Goal: Information Seeking & Learning: Learn about a topic

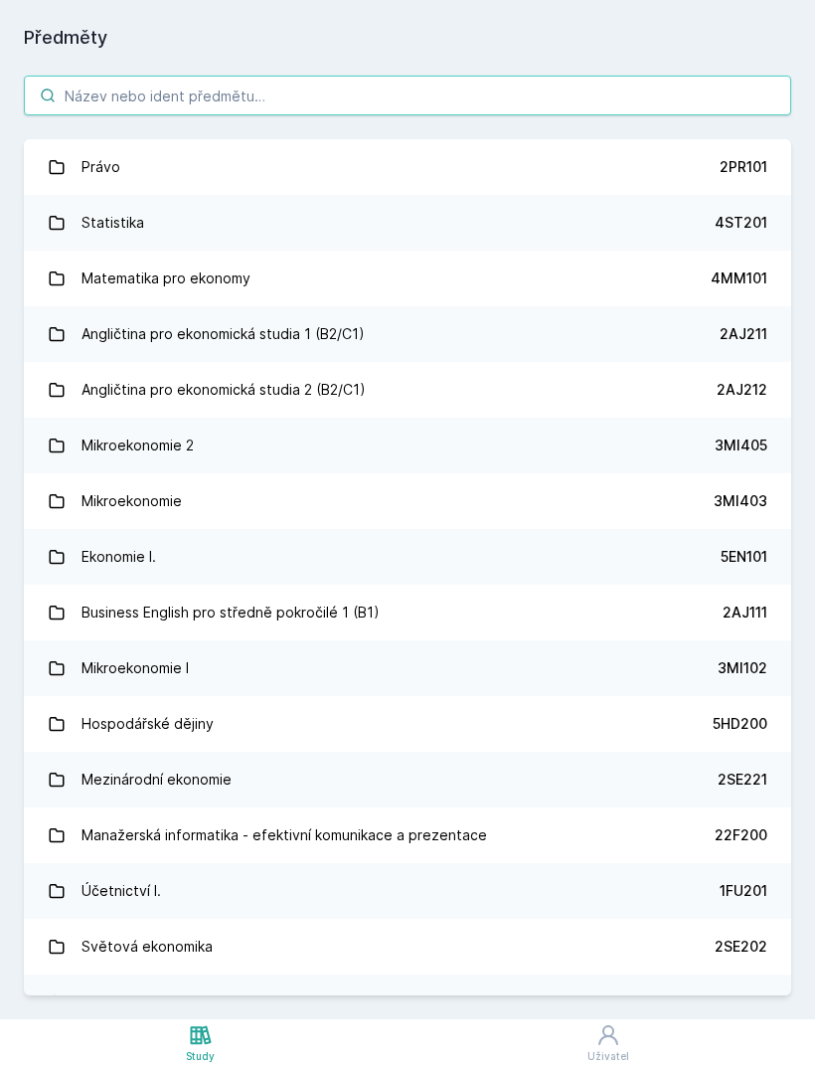
click at [474, 83] on input "search" at bounding box center [408, 96] width 768 height 40
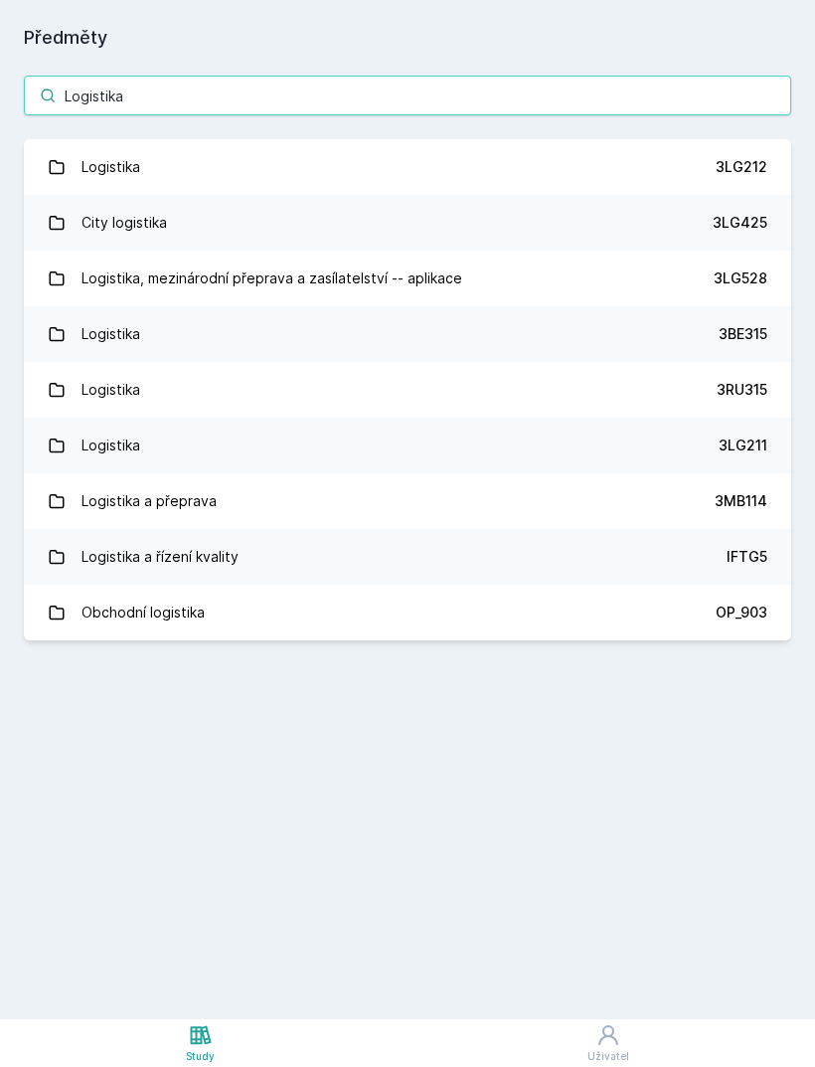
type input "Logistika"
click at [287, 164] on link "Logistika 3LG212" at bounding box center [408, 167] width 768 height 56
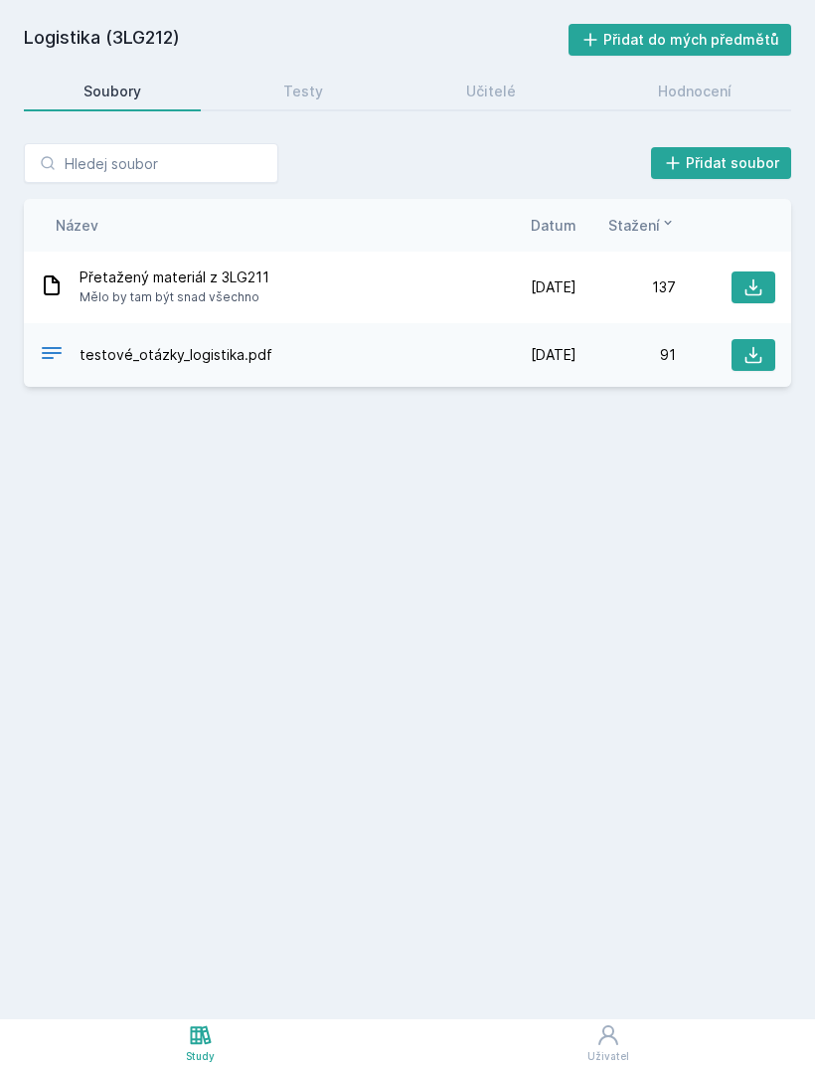
click at [324, 80] on link "Testy" at bounding box center [304, 92] width 159 height 40
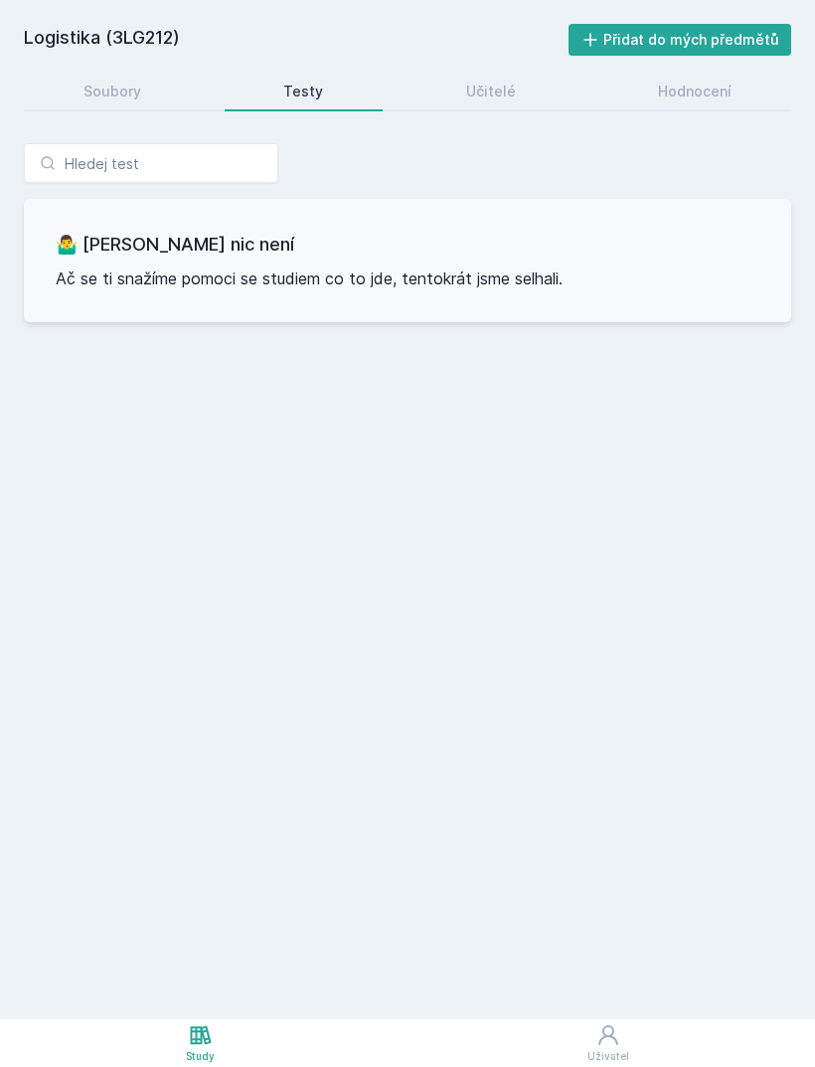
click at [514, 92] on link "Učitelé" at bounding box center [491, 92] width 169 height 40
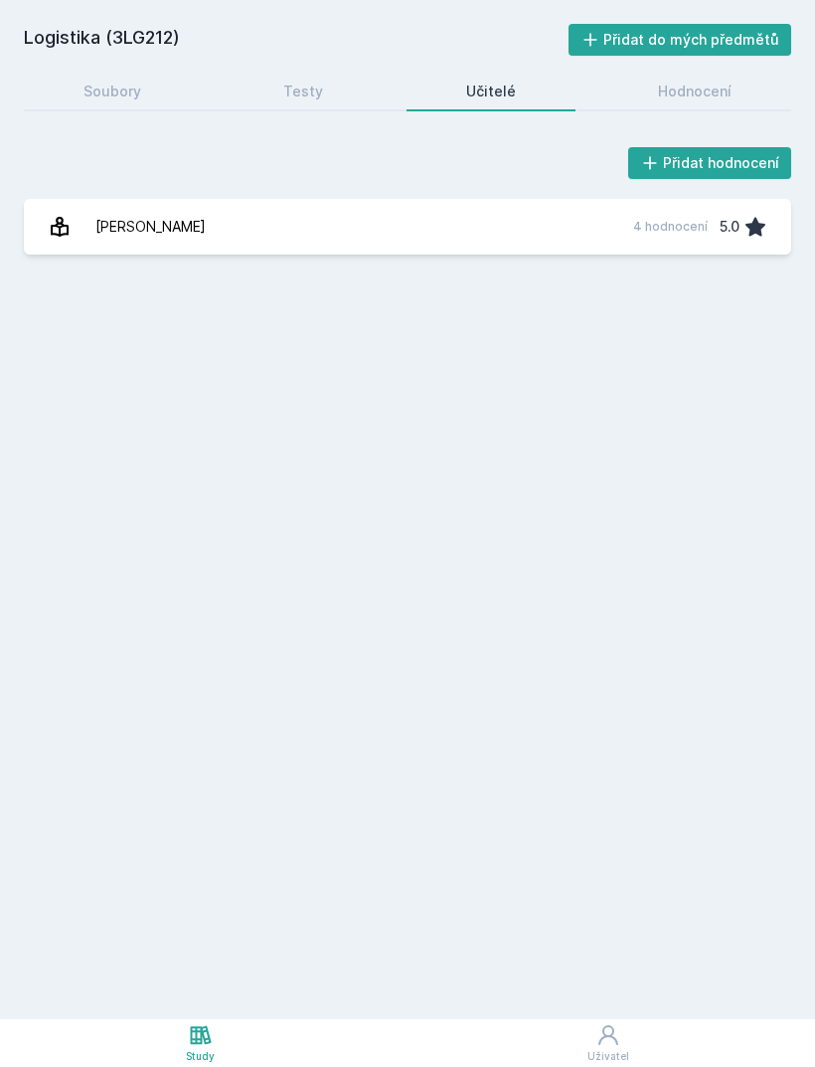
click at [675, 100] on div "Hodnocení" at bounding box center [695, 92] width 74 height 20
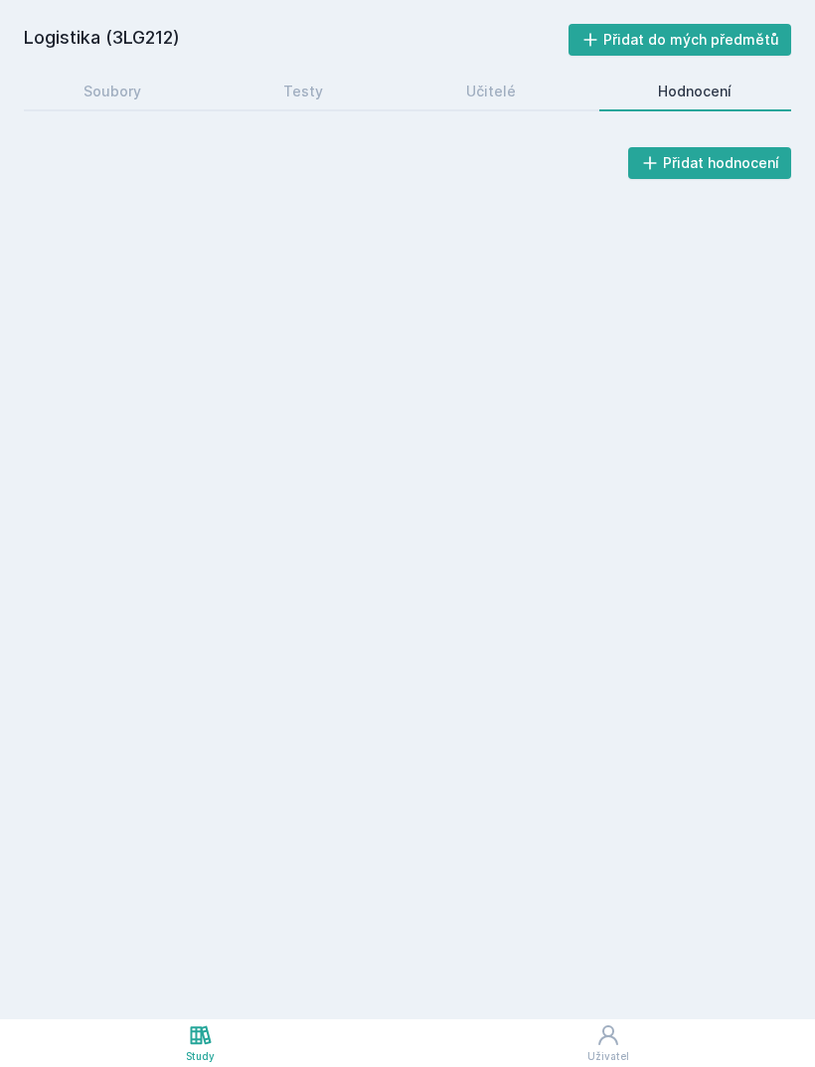
click at [141, 80] on link "Soubory" at bounding box center [112, 92] width 177 height 40
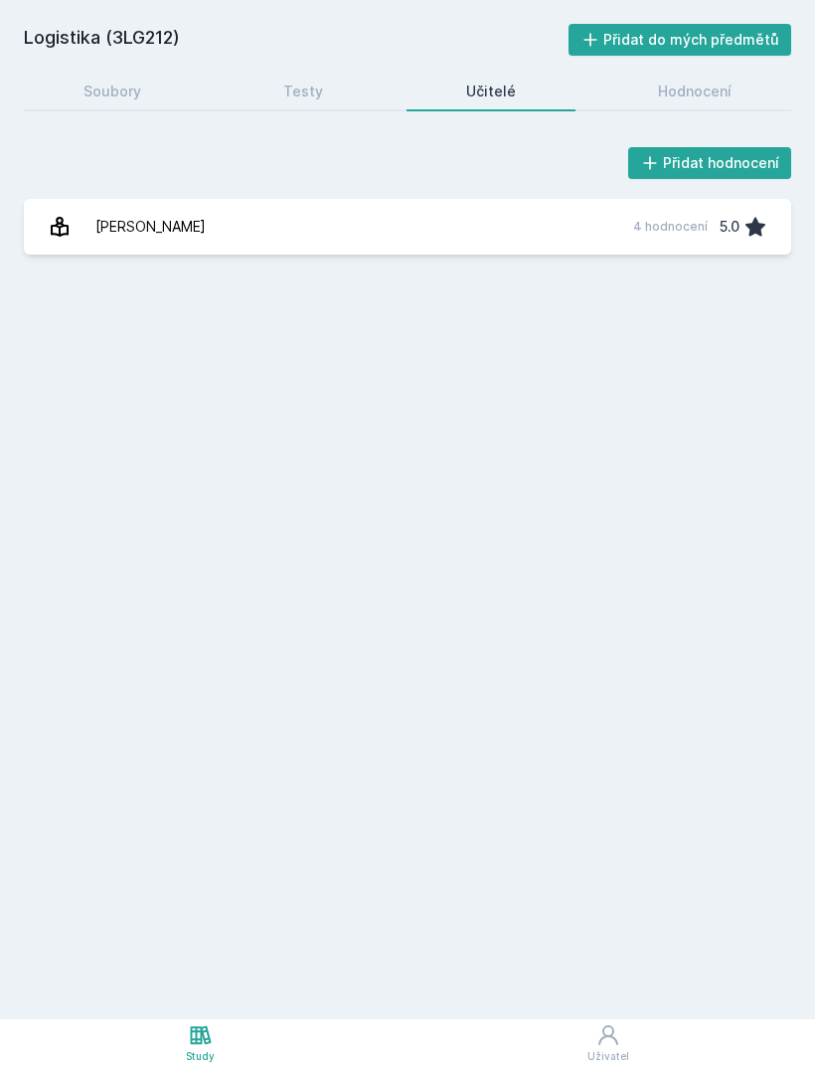
click at [130, 83] on div "Soubory" at bounding box center [113, 92] width 58 height 20
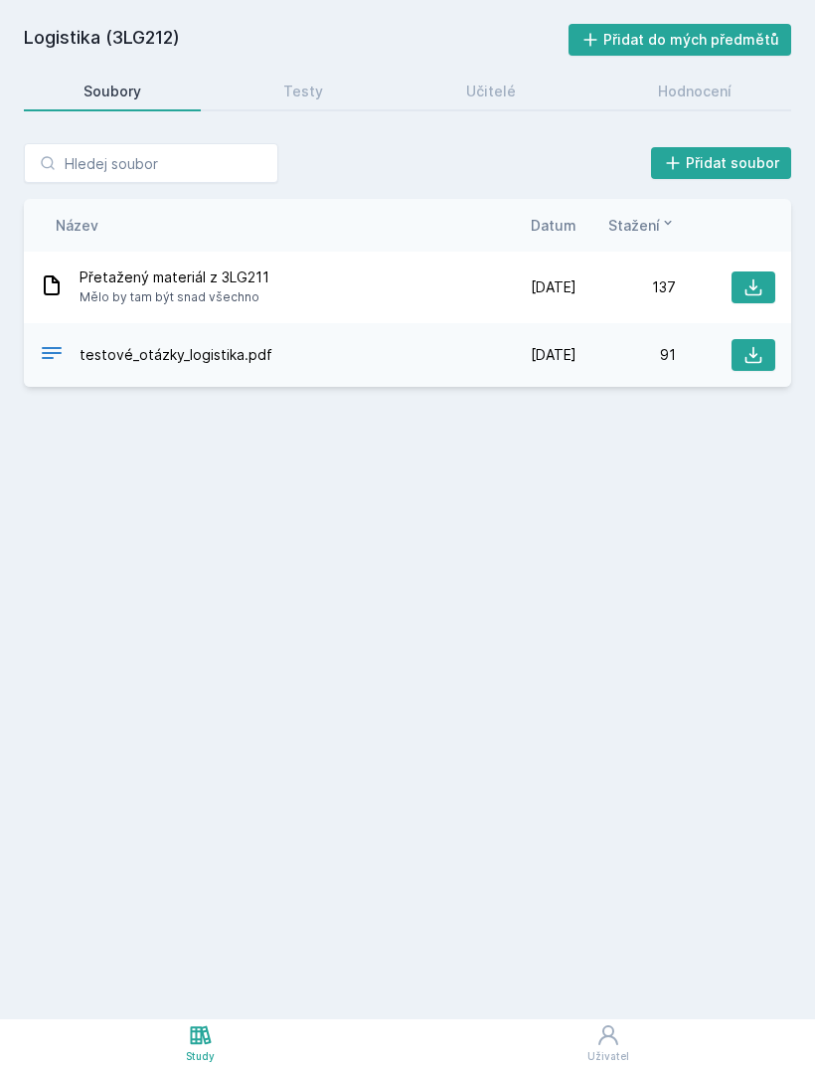
click at [227, 360] on span "testové_otázky_logistika.pdf" at bounding box center [176, 355] width 193 height 20
click at [471, 291] on div "Přetažený materiál z 3LG211 Mělo by tam být snad všechno" at bounding box center [258, 287] width 437 height 40
click at [241, 265] on div "Přetažený materiál z 3LG211 Mělo by tam být snad všechno [DATE] [DATE] 137" at bounding box center [408, 288] width 768 height 72
click at [243, 273] on span "Přetažený materiál z 3LG211" at bounding box center [175, 277] width 190 height 20
click at [759, 273] on button at bounding box center [754, 287] width 44 height 32
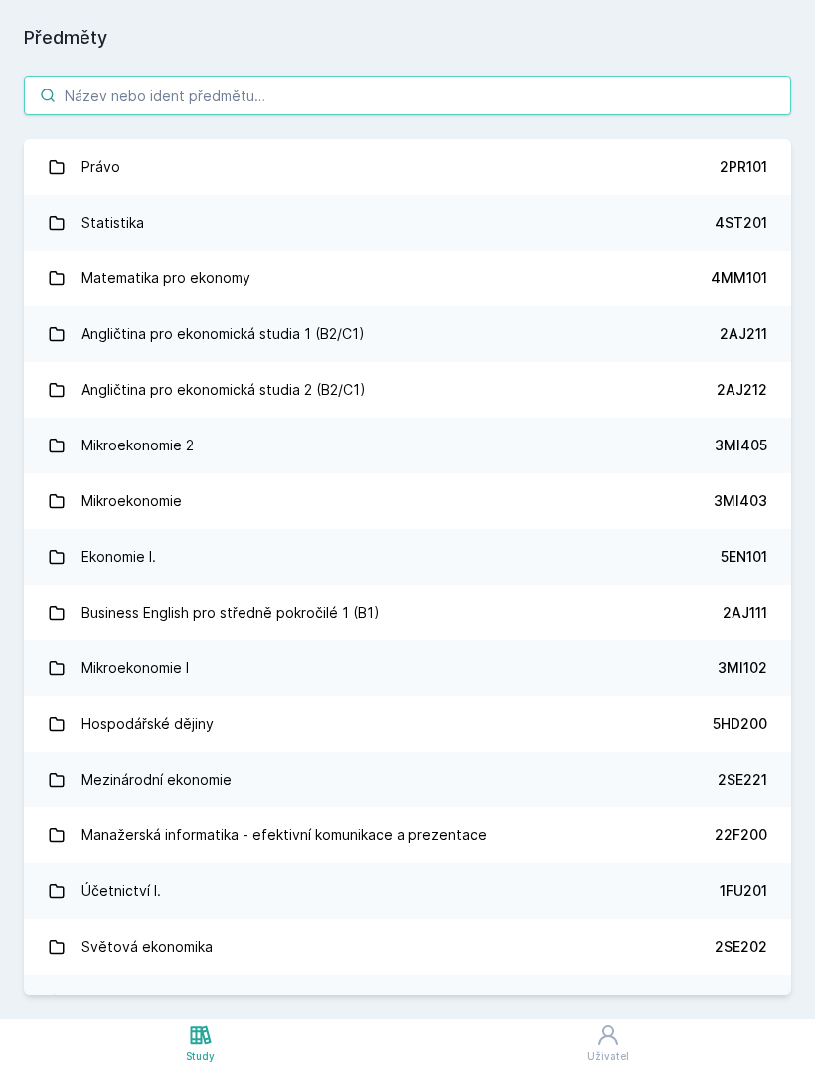
click at [452, 76] on input "search" at bounding box center [408, 96] width 768 height 40
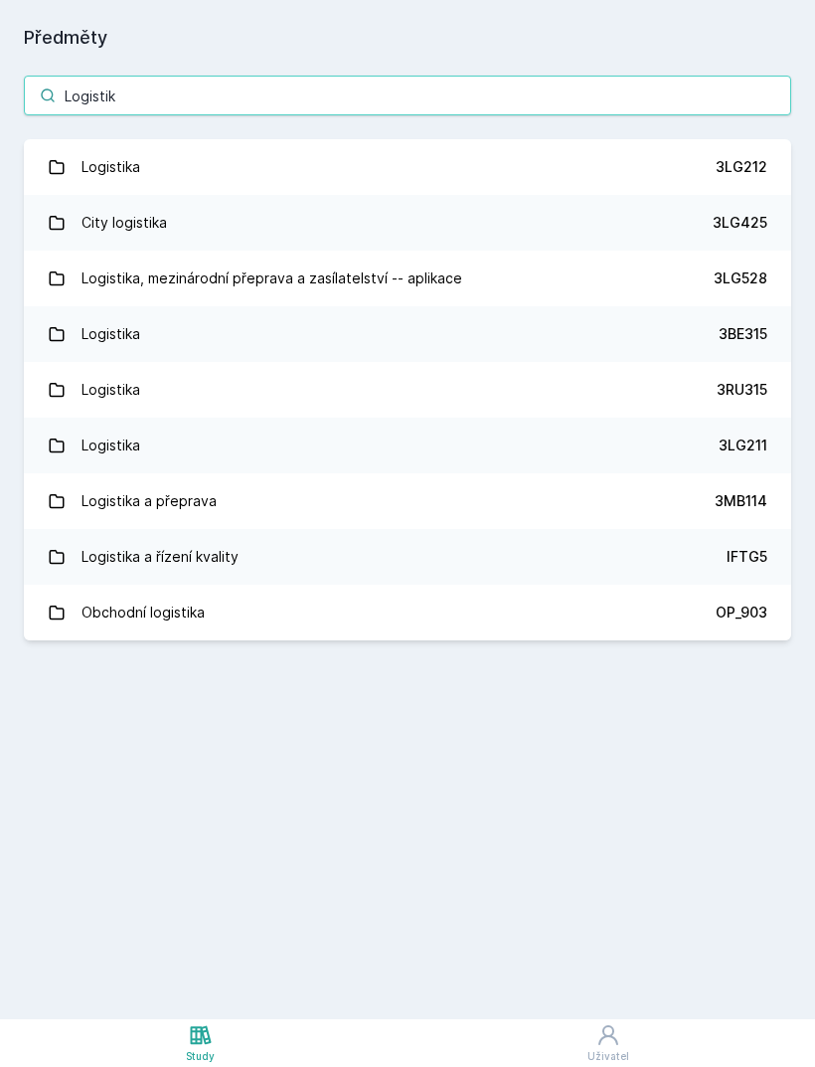
type input "Logistika"
